Goal: Task Accomplishment & Management: Complete application form

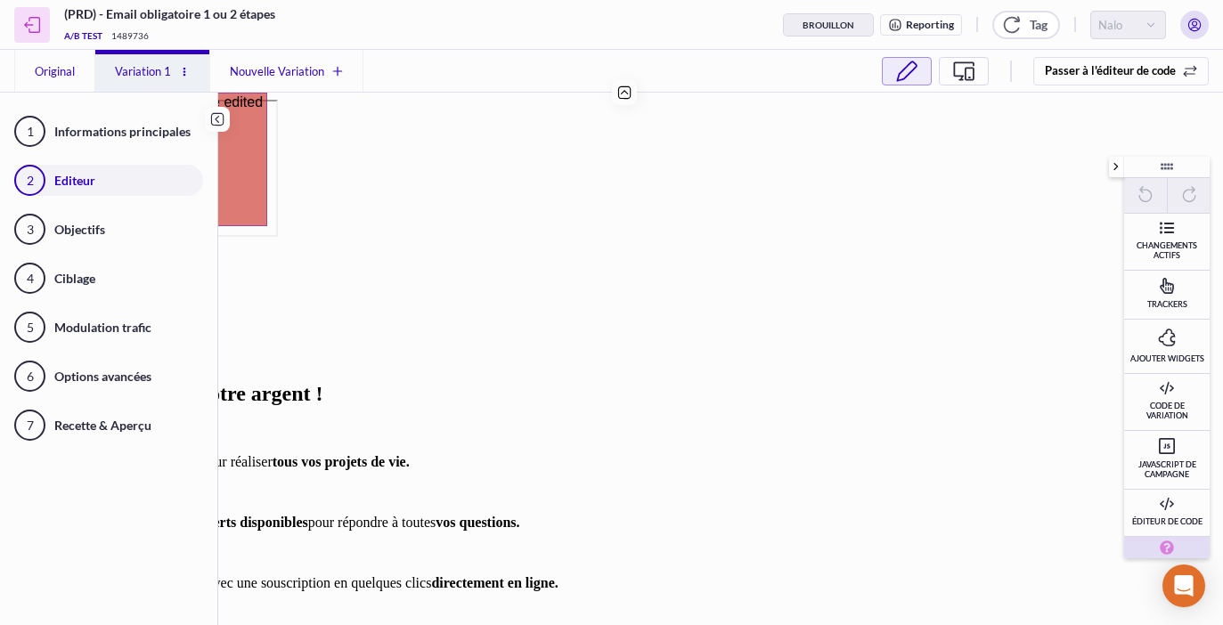
click at [192, 75] on button "Variation 1" at bounding box center [152, 71] width 114 height 42
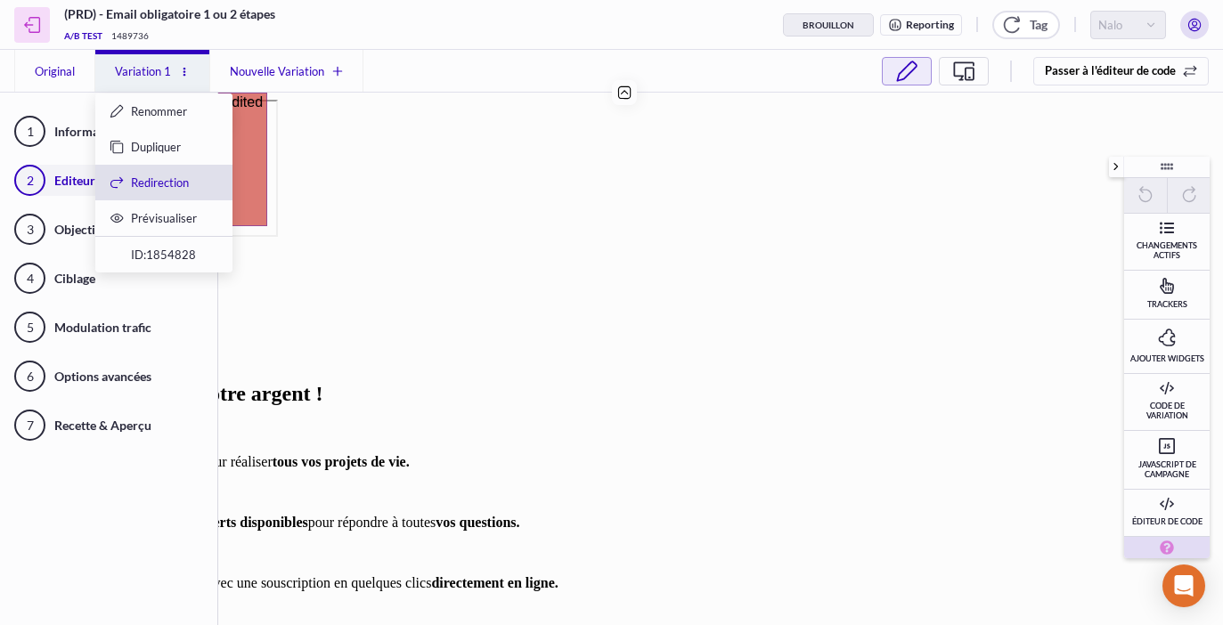
click at [186, 185] on span "Redirection" at bounding box center [160, 183] width 58 height 14
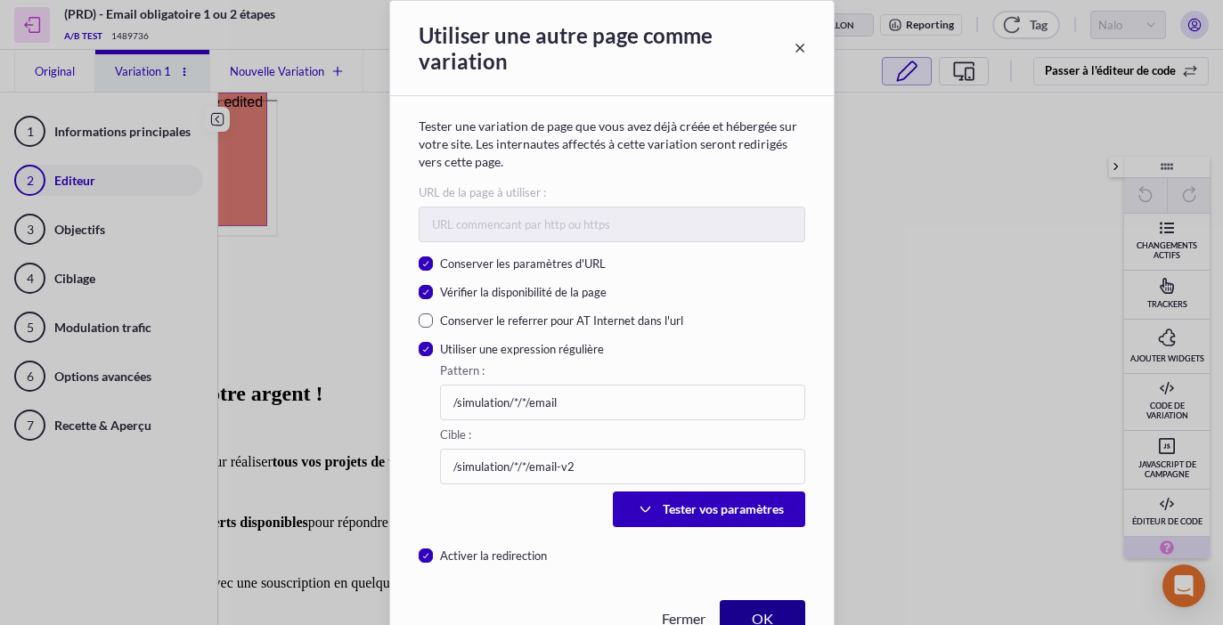
click at [762, 610] on span "OK" at bounding box center [763, 618] width 36 height 17
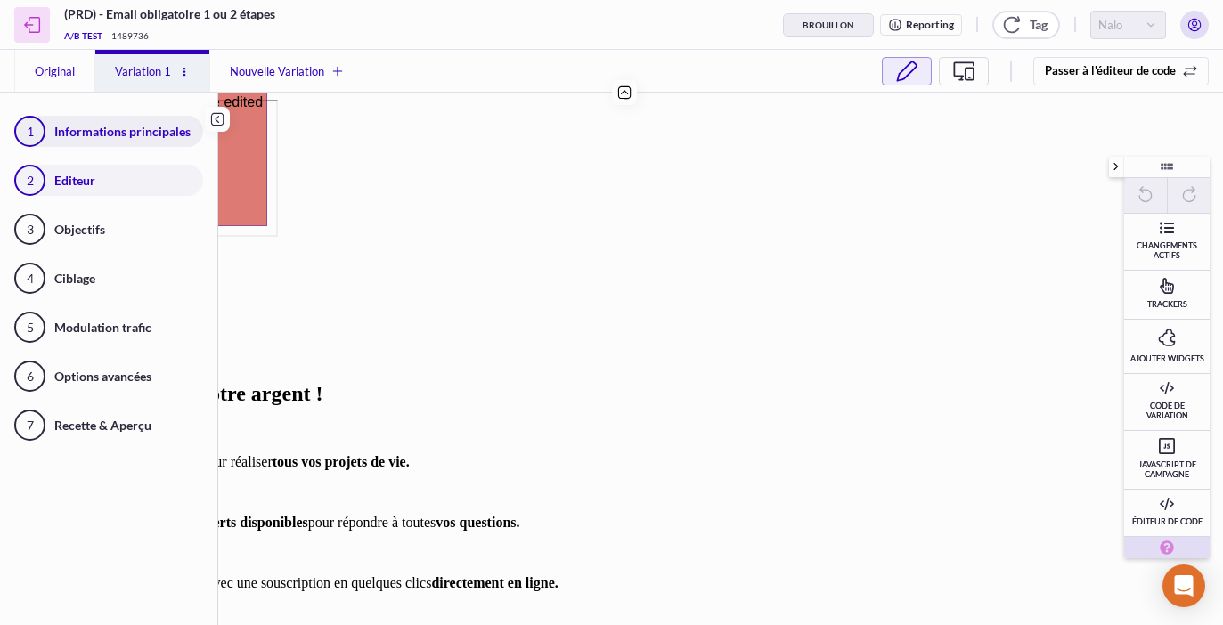
click at [83, 131] on span "Informations principales" at bounding box center [128, 131] width 149 height 15
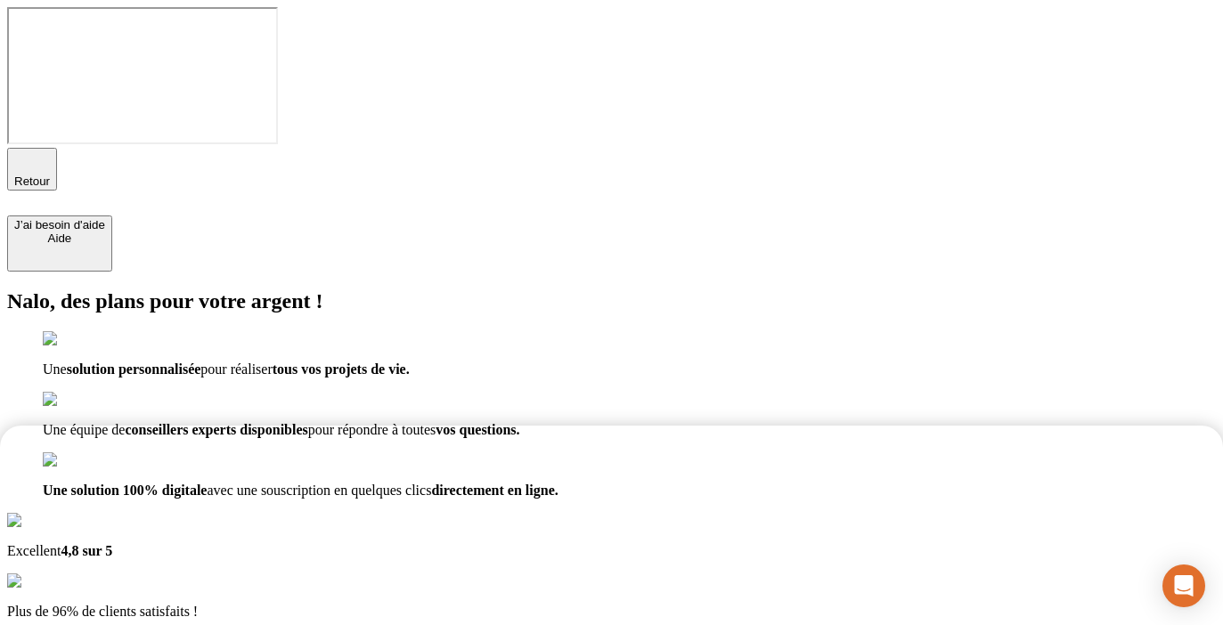
drag, startPoint x: 491, startPoint y: 179, endPoint x: 502, endPoint y: 425, distance: 246.1
click at [502, 425] on html "Retour J’ai besoin d'aide [PERSON_NAME], des plans pour votre argent ! Une solu…" at bounding box center [611, 513] width 1223 height 1027
click at [50, 175] on span "Retour" at bounding box center [32, 181] width 36 height 13
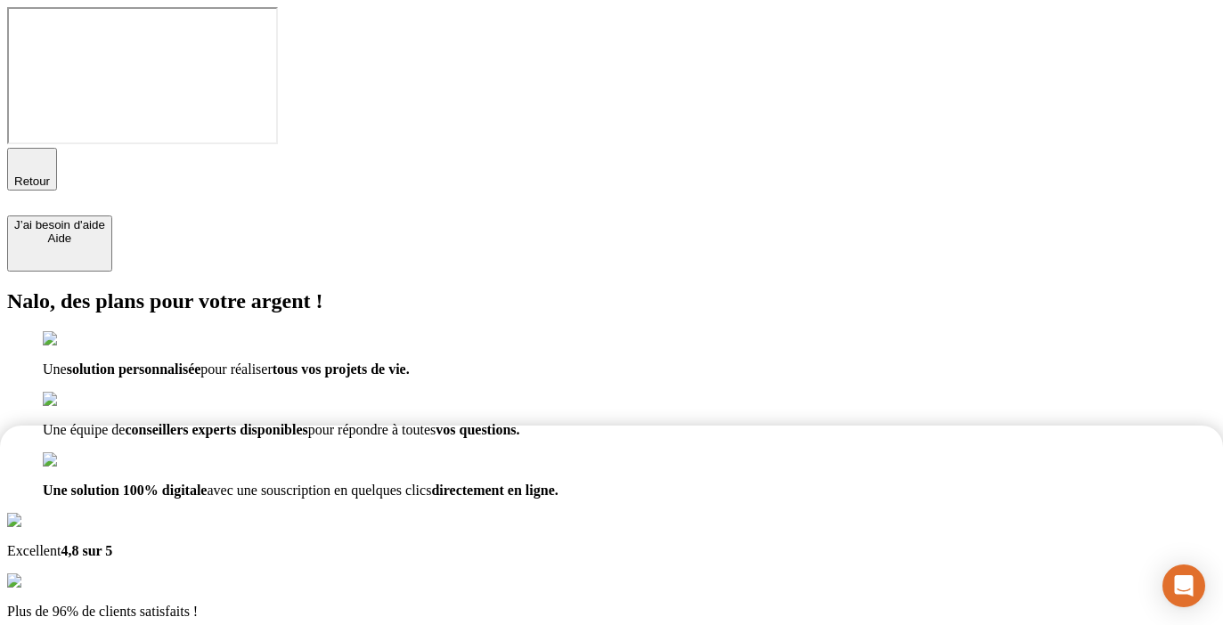
click at [475, 290] on div "Nalo, des plans pour votre argent ! Une solution personnalisée pour réaliser to…" at bounding box center [611, 394] width 1209 height 209
click at [50, 175] on span "Retour" at bounding box center [32, 181] width 36 height 13
